Goal: Information Seeking & Learning: Learn about a topic

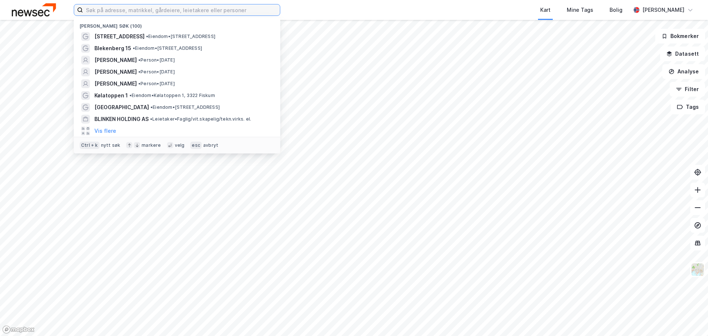
click at [121, 7] on input at bounding box center [181, 9] width 197 height 11
paste input "[STREET_ADDRESS]"
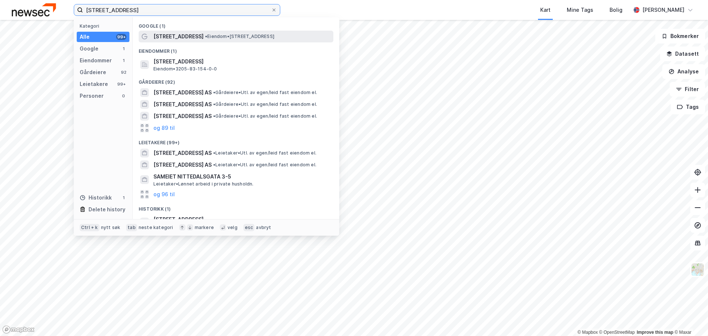
type input "[STREET_ADDRESS]"
click at [226, 39] on span "• Eiendom • [STREET_ADDRESS]" at bounding box center [239, 37] width 69 height 6
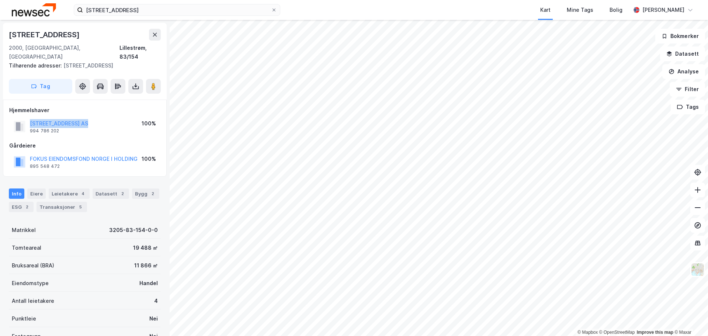
drag, startPoint x: 94, startPoint y: 112, endPoint x: 87, endPoint y: 101, distance: 13.6
click at [30, 118] on div "NITTEDALSGATA 50 AS 994 786 202 100%" at bounding box center [84, 127] width 151 height 18
click at [72, 35] on div "[STREET_ADDRESS]" at bounding box center [85, 35] width 152 height 12
drag, startPoint x: 48, startPoint y: 34, endPoint x: 0, endPoint y: 39, distance: 48.2
click at [0, 39] on html "[STREET_ADDRESS] Kart Mine Tags Bolig [PERSON_NAME] © Mapbox © OpenStreetMap Im…" at bounding box center [354, 168] width 708 height 336
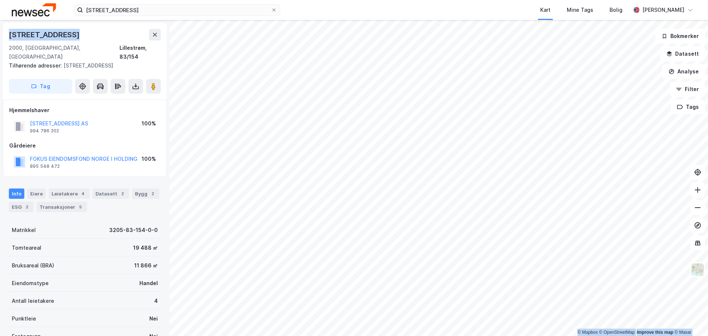
copy div "© Mapbox © OpenStreetMap Improve this map © Maxar [STREET_ADDRESS]"
